Goal: Check status: Check status

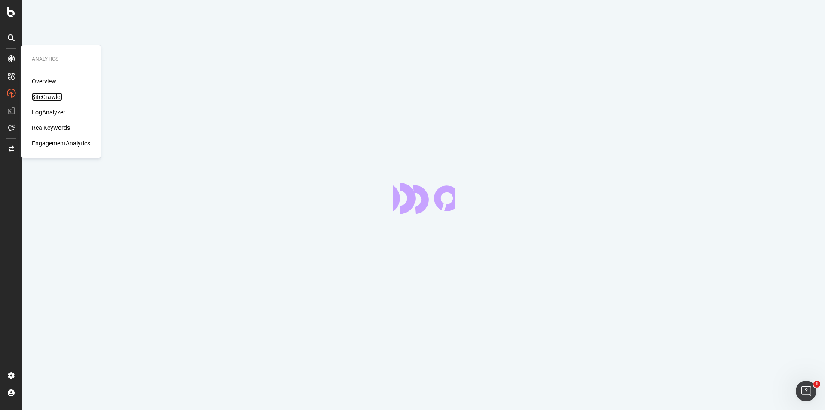
click at [51, 100] on div "SiteCrawler" at bounding box center [47, 96] width 31 height 9
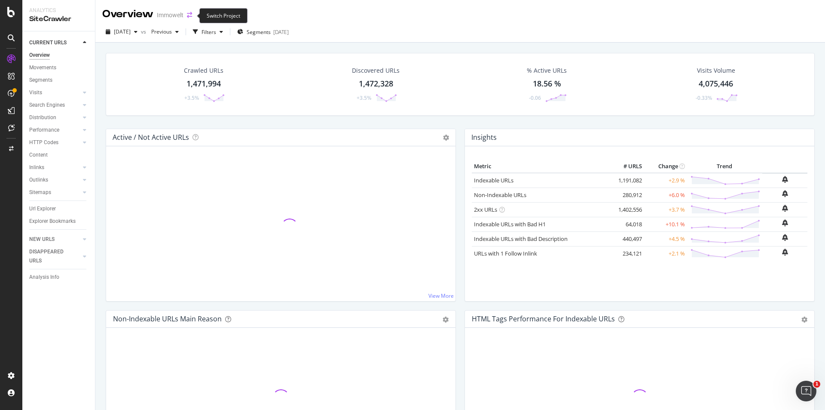
click at [190, 18] on icon "arrow-right-arrow-left" at bounding box center [189, 15] width 5 height 6
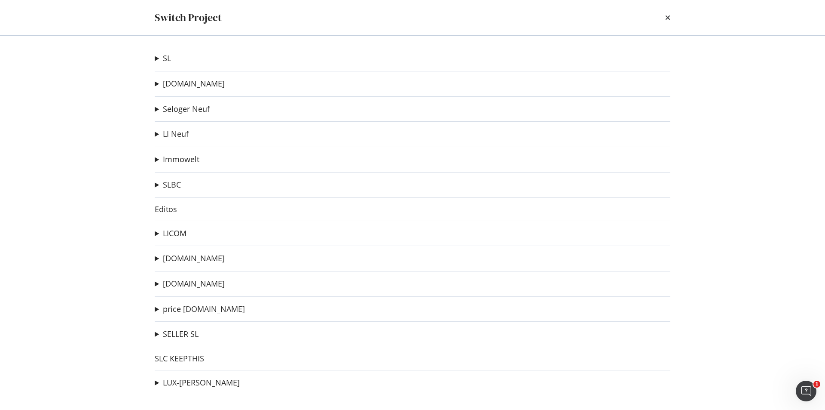
click at [156, 58] on summary "SL" at bounding box center [163, 58] width 16 height 11
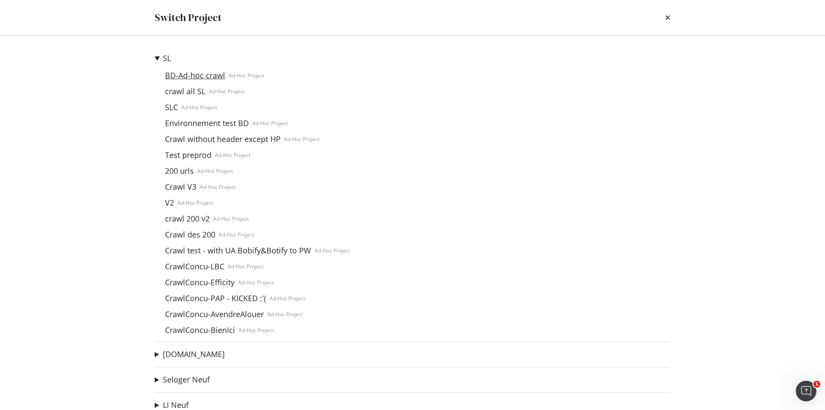
click at [208, 76] on link "BD-Ad-hoc crawl" at bounding box center [195, 75] width 67 height 9
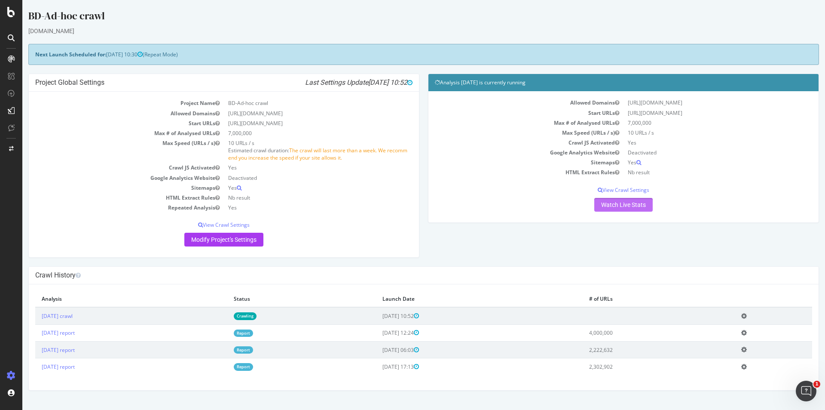
click at [634, 203] on link "Watch Live Stats" at bounding box center [624, 205] width 58 height 14
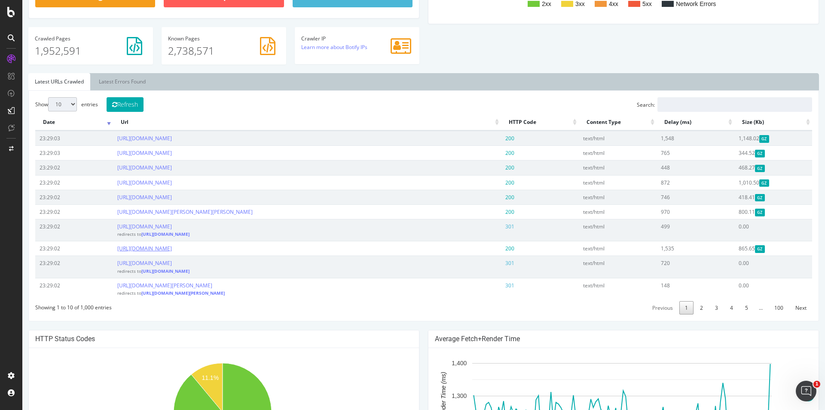
scroll to position [129, 0]
